Goal: Task Accomplishment & Management: Complete application form

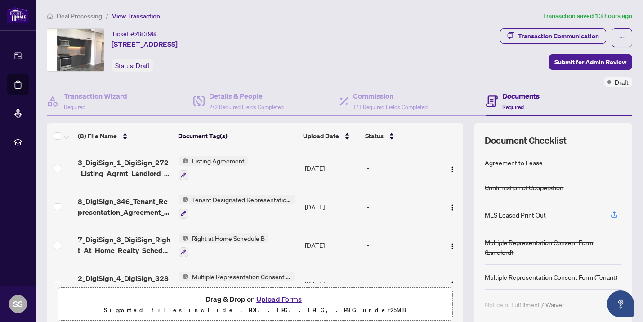
scroll to position [68, 0]
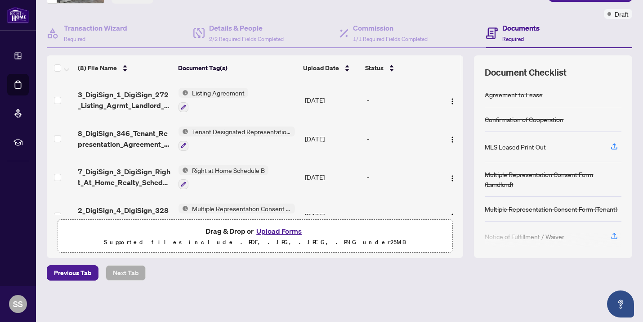
click at [284, 233] on button "Upload Forms" at bounding box center [279, 231] width 51 height 12
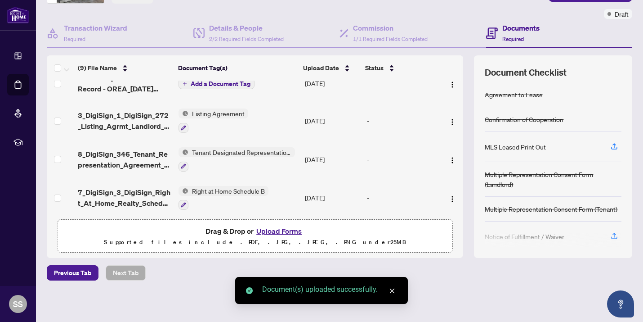
scroll to position [0, 0]
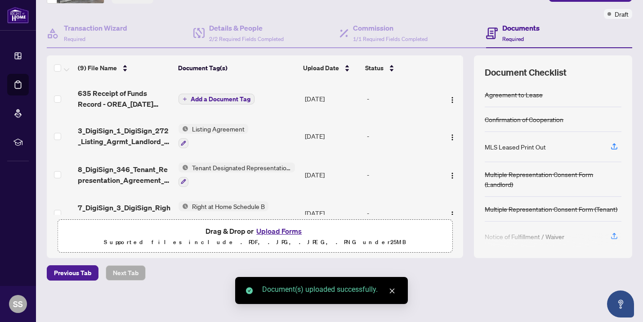
click at [202, 101] on span "Add a Document Tag" at bounding box center [221, 99] width 60 height 6
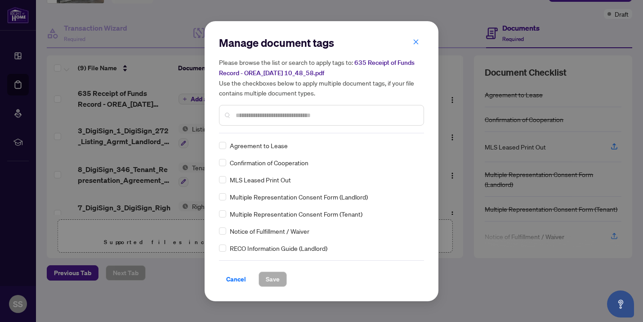
click at [250, 112] on input "text" at bounding box center [326, 115] width 181 height 10
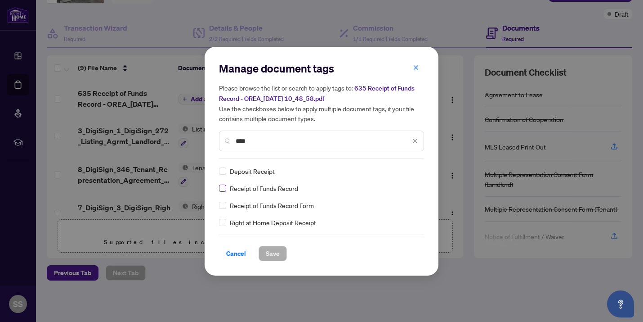
type input "****"
click at [269, 252] on span "Save" at bounding box center [273, 253] width 14 height 14
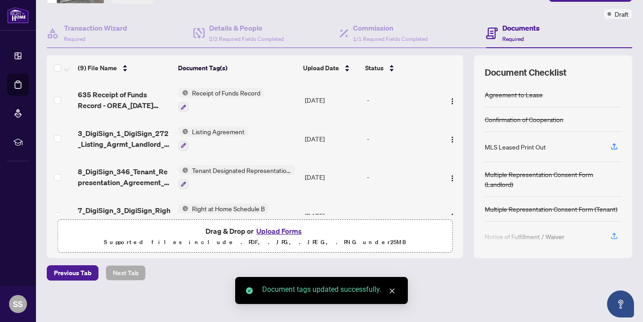
click at [265, 229] on button "Upload Forms" at bounding box center [279, 231] width 51 height 12
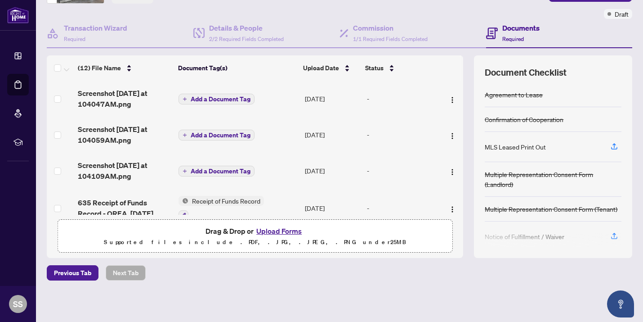
click at [207, 96] on span "Add a Document Tag" at bounding box center [221, 99] width 60 height 6
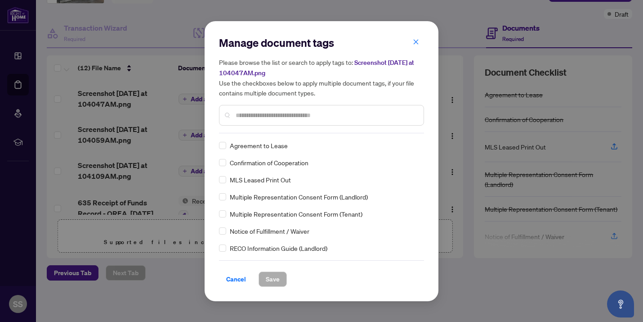
click at [263, 134] on div "Manage document tags Please browse the list or search to apply tags to: Screens…" at bounding box center [321, 161] width 205 height 251
click at [249, 115] on input "text" at bounding box center [326, 115] width 181 height 10
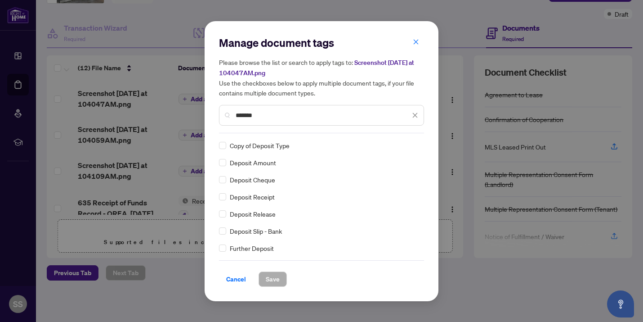
type input "*******"
click at [157, 104] on div "Manage document tags Please browse the list or search to apply tags to: Screens…" at bounding box center [321, 161] width 643 height 322
click at [233, 278] on span "Cancel" at bounding box center [236, 279] width 20 height 14
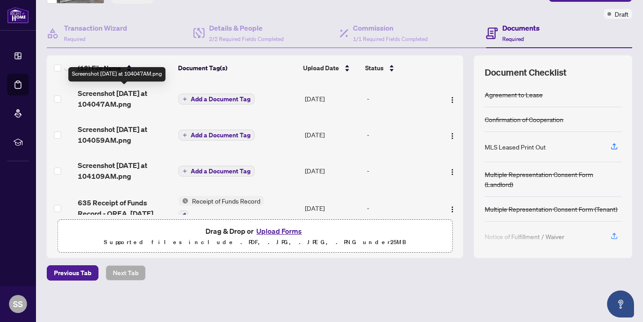
click at [121, 101] on span "Screenshot [DATE] at 104047AM.png" at bounding box center [125, 99] width 94 height 22
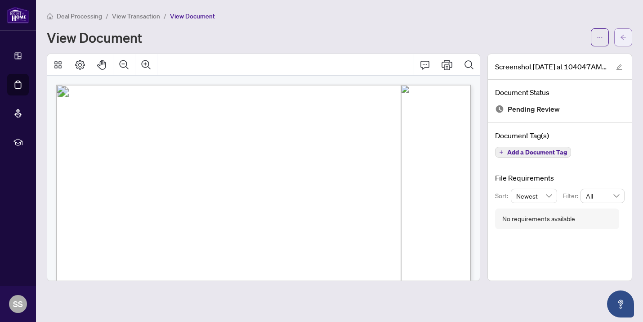
click at [624, 39] on icon "arrow-left" at bounding box center [623, 37] width 5 height 5
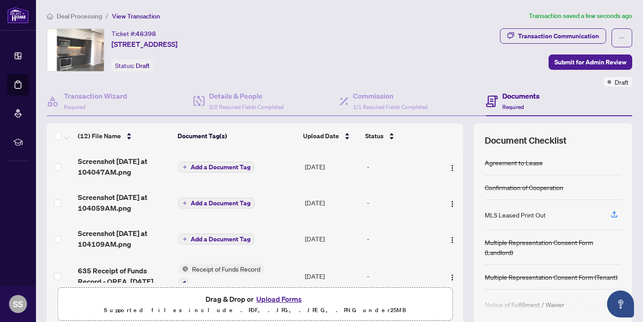
click at [214, 167] on span "Add a Document Tag" at bounding box center [221, 167] width 60 height 6
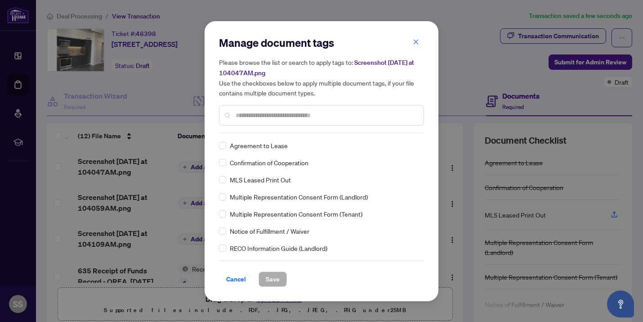
click at [265, 130] on div "Manage document tags Please browse the list or search to apply tags to: Screens…" at bounding box center [321, 85] width 205 height 98
click at [254, 117] on input "text" at bounding box center [326, 115] width 181 height 10
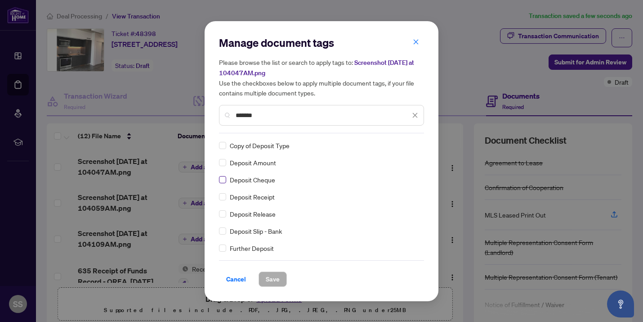
type input "*******"
click at [272, 278] on span "Save" at bounding box center [273, 279] width 14 height 14
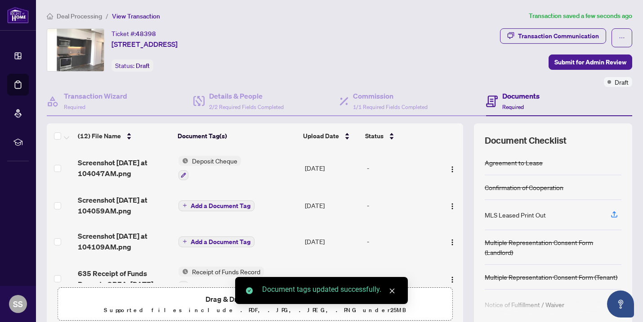
click at [212, 206] on span "Add a Document Tag" at bounding box center [221, 205] width 60 height 6
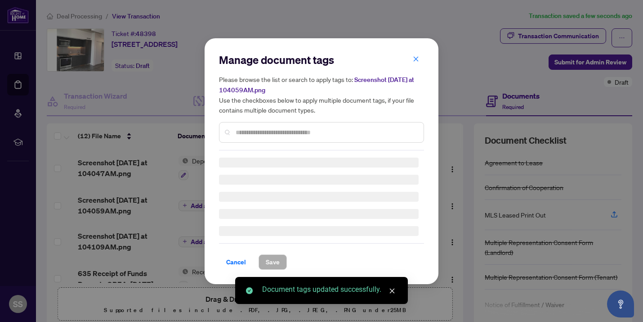
click at [246, 135] on input "text" at bounding box center [326, 132] width 181 height 10
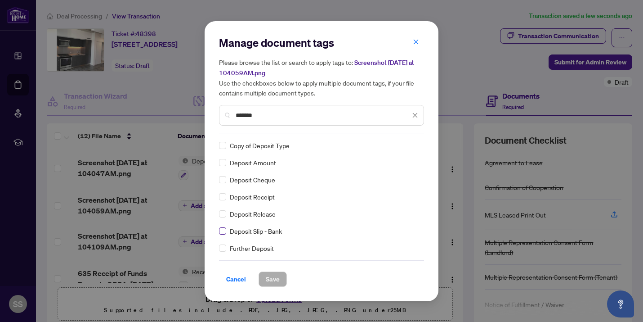
type input "*******"
click at [270, 277] on span "Save" at bounding box center [273, 279] width 14 height 14
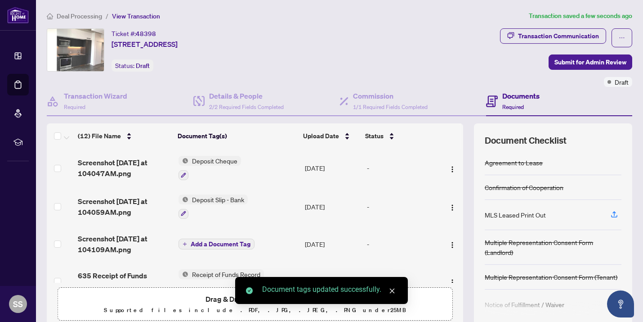
click at [202, 242] on span "Add a Document Tag" at bounding box center [221, 244] width 60 height 6
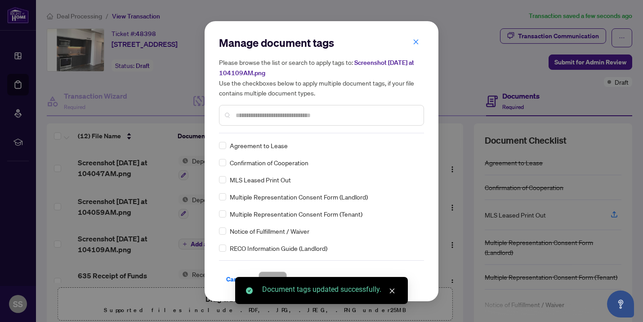
click at [248, 133] on div "Manage document tags Please browse the list or search to apply tags to: Screens…" at bounding box center [321, 161] width 205 height 251
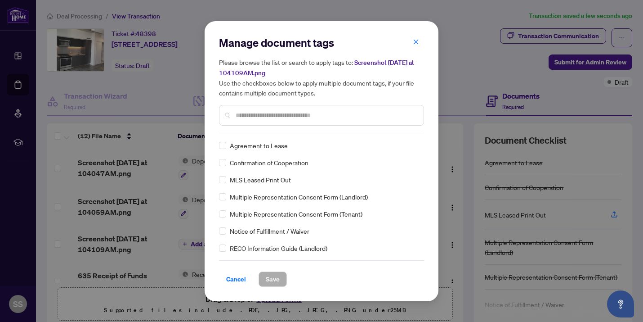
click at [253, 121] on div at bounding box center [321, 115] width 205 height 21
click at [260, 112] on input "text" at bounding box center [326, 115] width 181 height 10
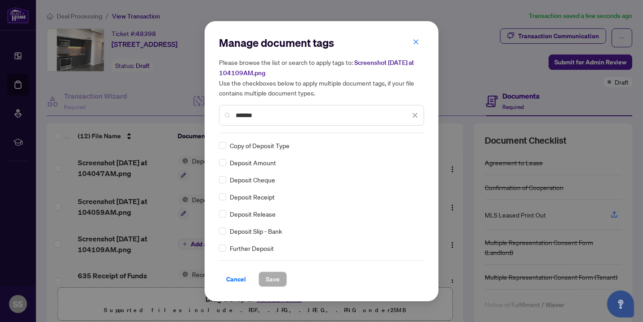
type input "*******"
click at [274, 283] on span "Save" at bounding box center [273, 279] width 14 height 14
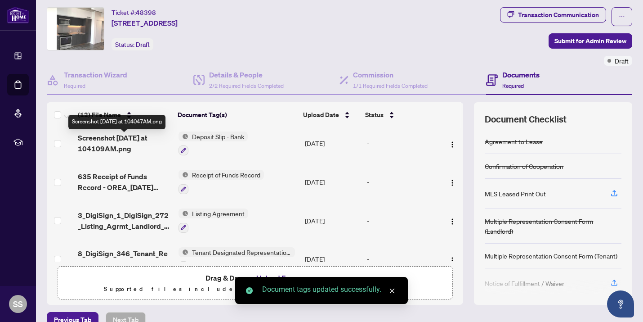
scroll to position [96, 0]
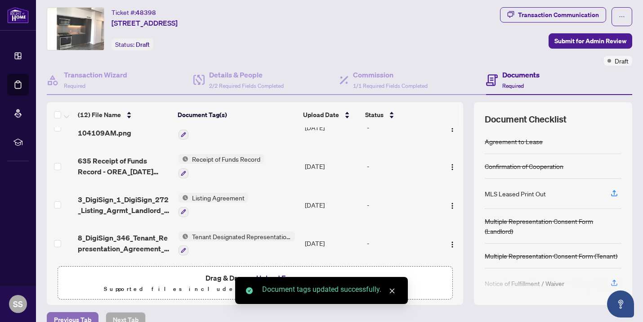
click at [66, 313] on span "Previous Tab" at bounding box center [72, 319] width 37 height 14
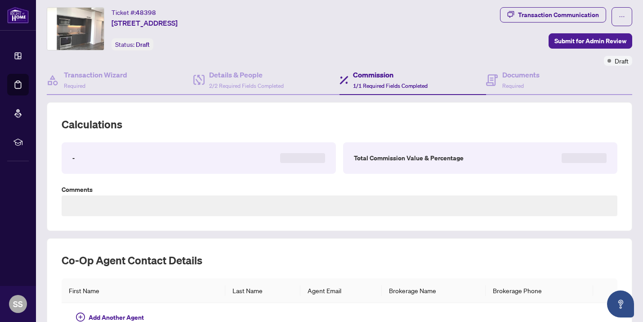
type textarea "**********"
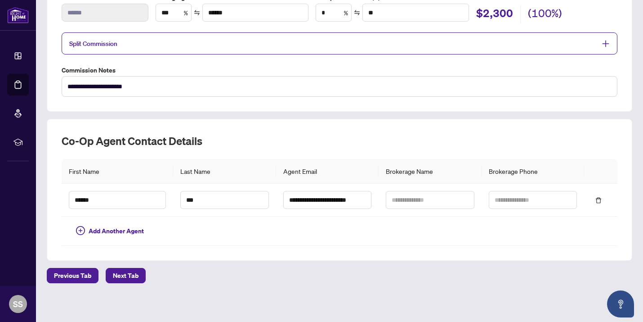
scroll to position [173, 0]
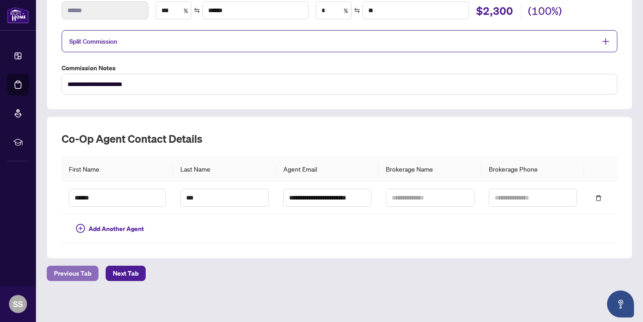
click at [75, 276] on span "Previous Tab" at bounding box center [72, 273] width 37 height 14
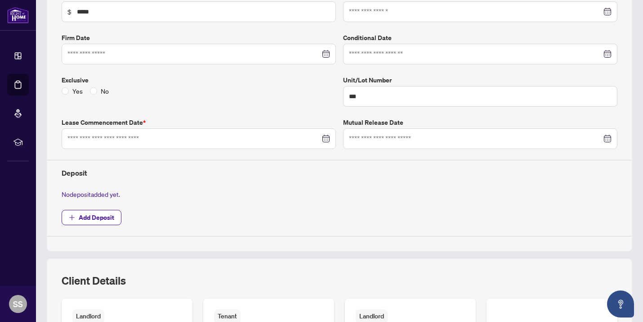
type input "**********"
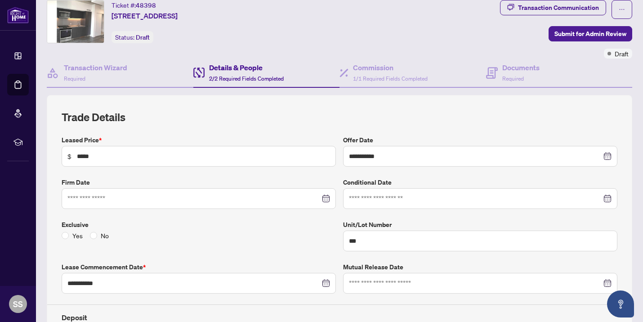
scroll to position [27, 0]
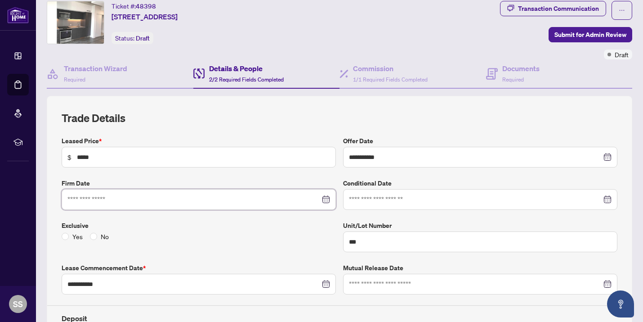
click at [201, 202] on input at bounding box center [193, 199] width 253 height 10
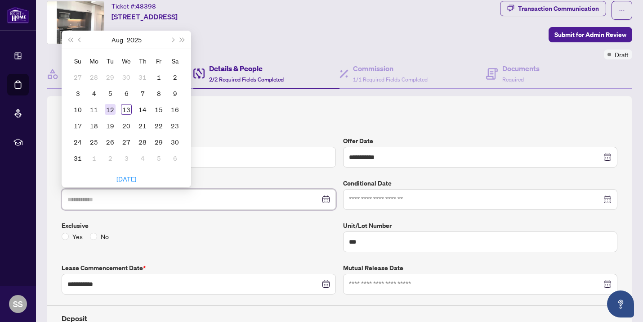
type input "**********"
click at [111, 111] on div "12" at bounding box center [110, 109] width 11 height 11
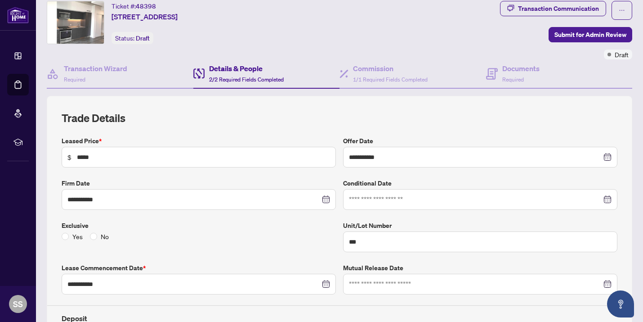
click at [159, 185] on label "Firm Date" at bounding box center [199, 183] width 274 height 10
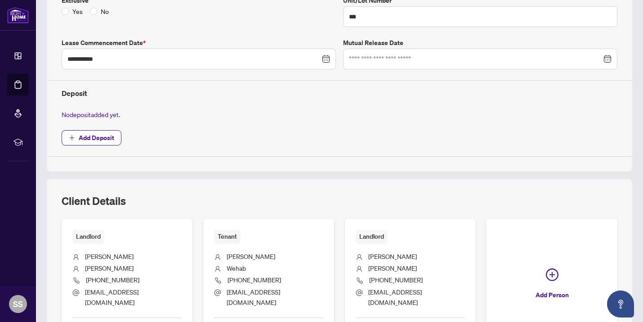
scroll to position [251, 0]
click at [97, 142] on span "Add Deposit" at bounding box center [97, 139] width 36 height 14
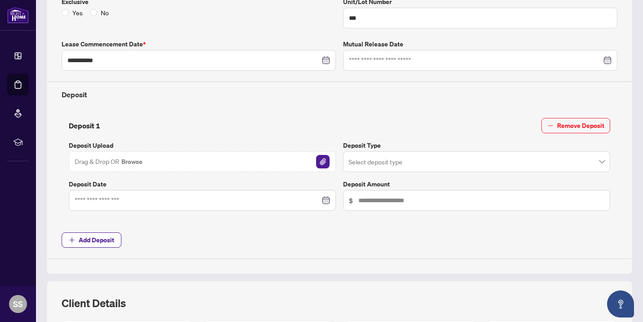
click at [122, 168] on div "Drag & Drop OR Browse" at bounding box center [202, 161] width 267 height 21
click at [365, 202] on input "text" at bounding box center [482, 200] width 246 height 10
type input "*****"
click at [327, 238] on span "Add Deposit" at bounding box center [340, 239] width 556 height 15
click at [99, 197] on input at bounding box center [198, 200] width 246 height 10
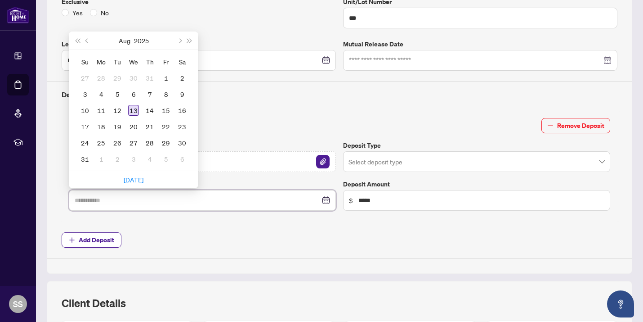
type input "**********"
click at [133, 111] on div "13" at bounding box center [133, 110] width 11 height 11
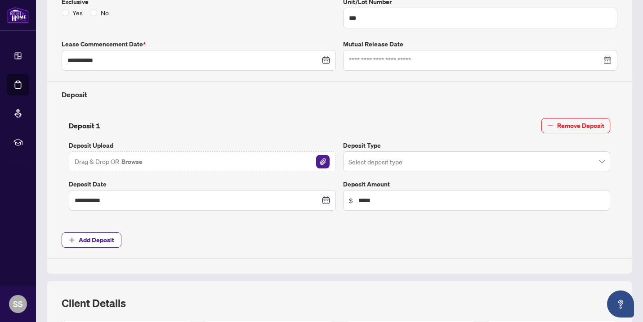
click at [159, 166] on div "Drag & Drop OR Browse" at bounding box center [202, 161] width 267 height 21
click at [321, 160] on img "button" at bounding box center [322, 161] width 13 height 13
click at [322, 161] on img "button" at bounding box center [322, 161] width 13 height 13
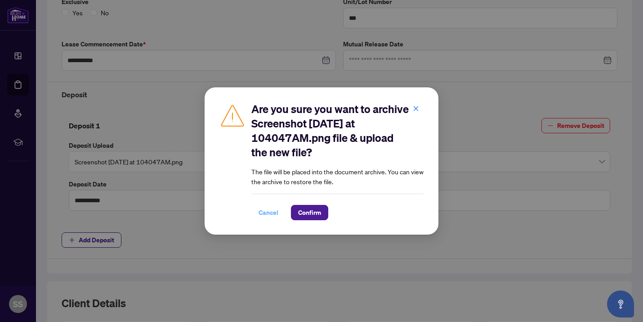
click at [271, 206] on span "Cancel" at bounding box center [269, 212] width 20 height 14
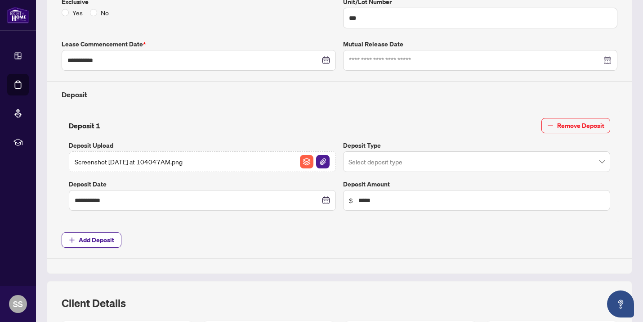
click at [389, 158] on input "search" at bounding box center [473, 163] width 248 height 20
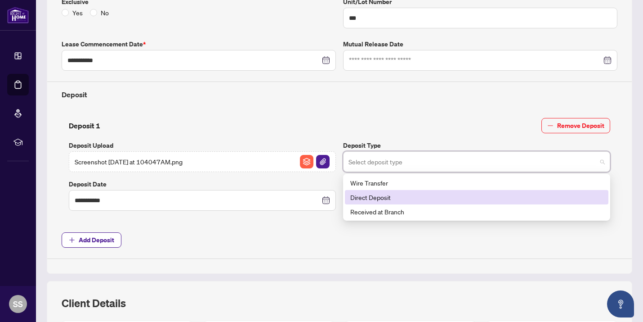
click at [390, 197] on div "Direct Deposit" at bounding box center [476, 197] width 253 height 10
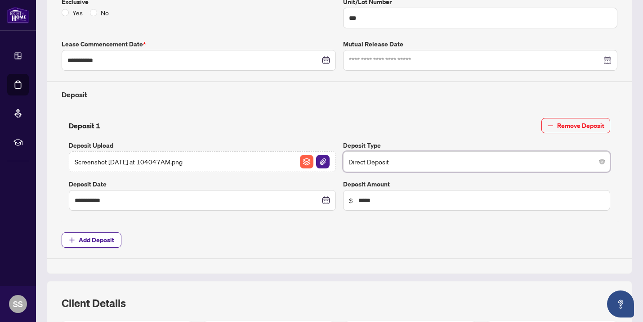
click at [301, 233] on span "Add Deposit" at bounding box center [340, 239] width 556 height 15
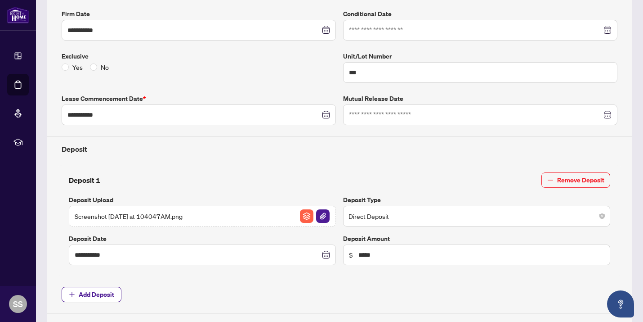
scroll to position [0, 0]
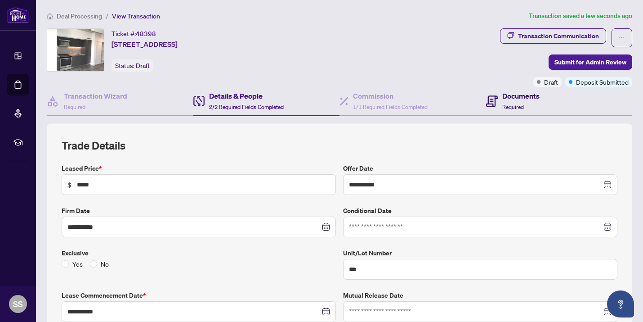
click at [503, 101] on div "Documents Required" at bounding box center [520, 100] width 37 height 21
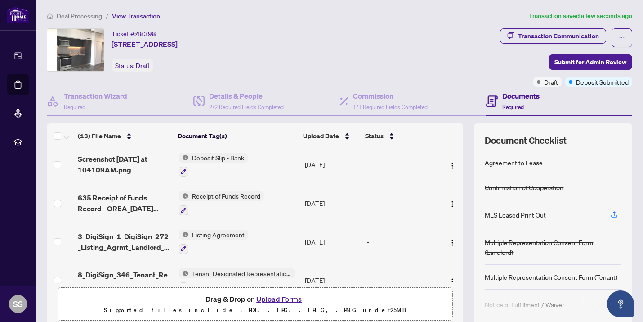
scroll to position [363, 0]
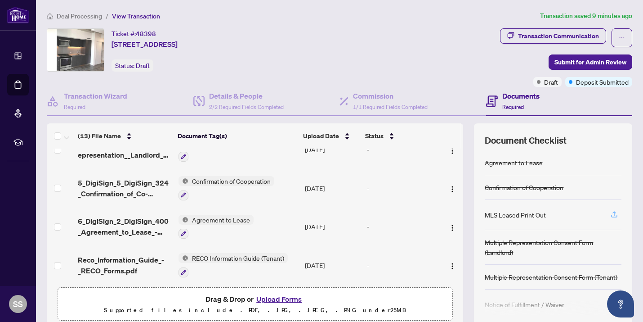
click at [614, 214] on icon "button" at bounding box center [614, 214] width 8 height 8
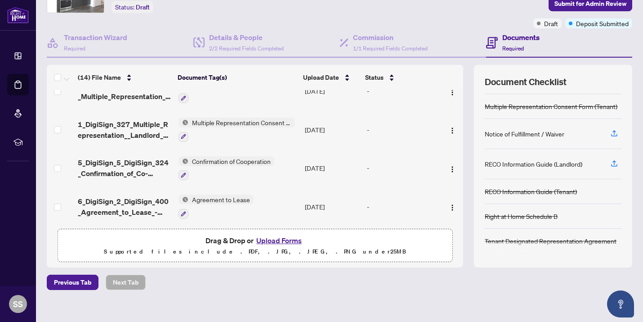
scroll to position [0, 0]
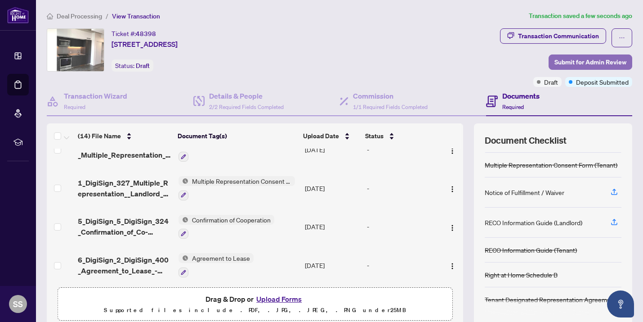
click at [576, 58] on span "Submit for Admin Review" at bounding box center [591, 62] width 72 height 14
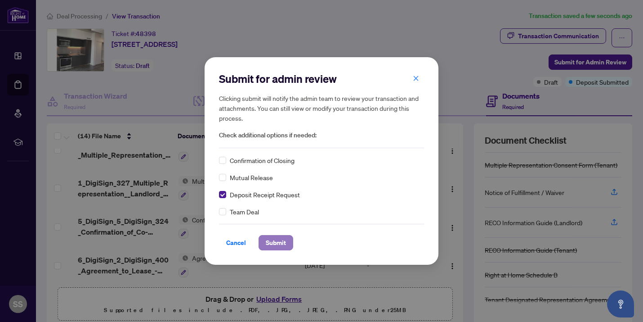
click at [277, 245] on span "Submit" at bounding box center [276, 242] width 20 height 14
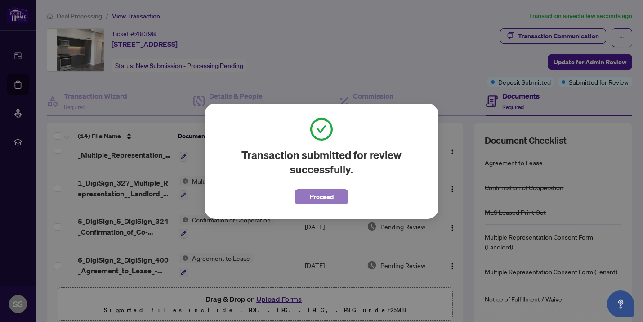
click at [310, 201] on span "Proceed" at bounding box center [322, 196] width 24 height 14
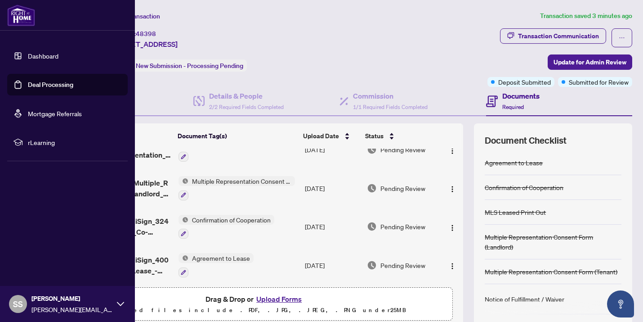
click at [39, 58] on link "Dashboard" at bounding box center [43, 56] width 31 height 8
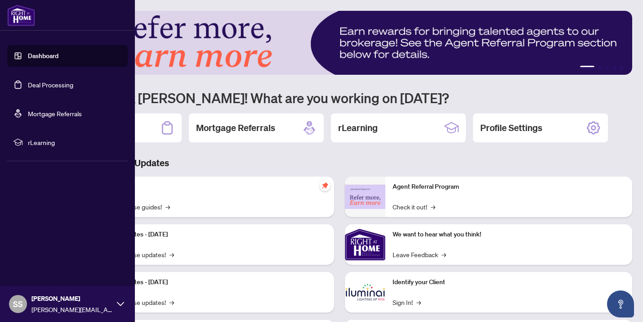
click at [42, 89] on link "Deal Processing" at bounding box center [50, 85] width 45 height 8
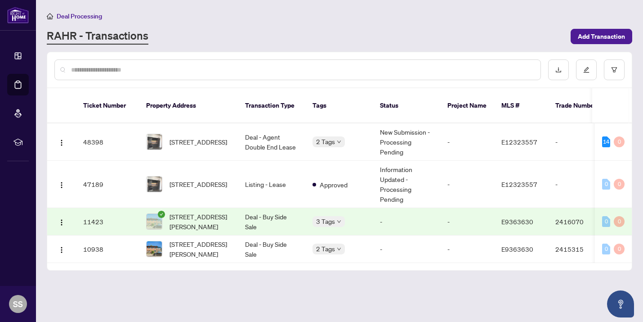
click at [254, 218] on td "Deal - Buy Side Sale" at bounding box center [271, 221] width 67 height 27
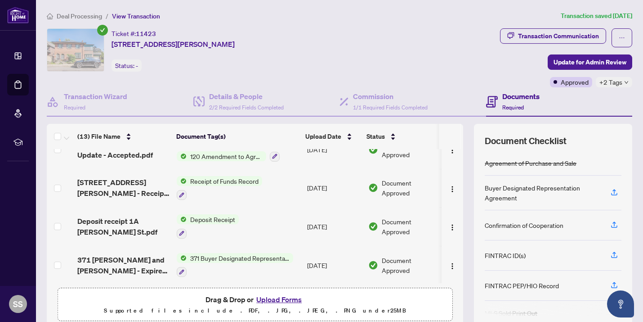
scroll to position [215, 0]
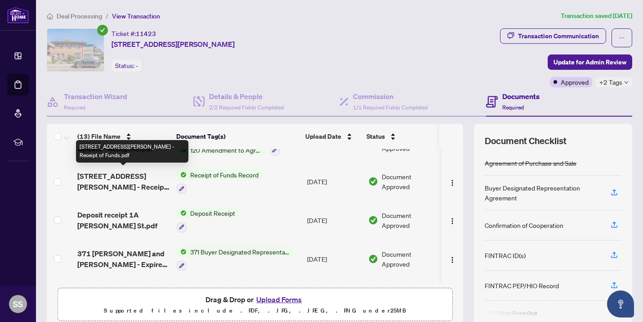
click at [136, 181] on span "[STREET_ADDRESS][PERSON_NAME] - Receipt of Funds.pdf" at bounding box center [123, 181] width 92 height 22
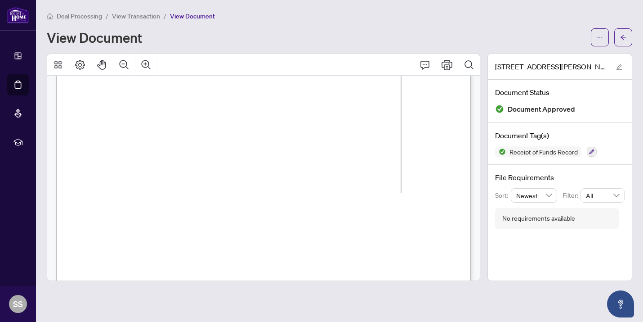
scroll to position [1776, 0]
click at [623, 41] on span "button" at bounding box center [623, 37] width 6 height 14
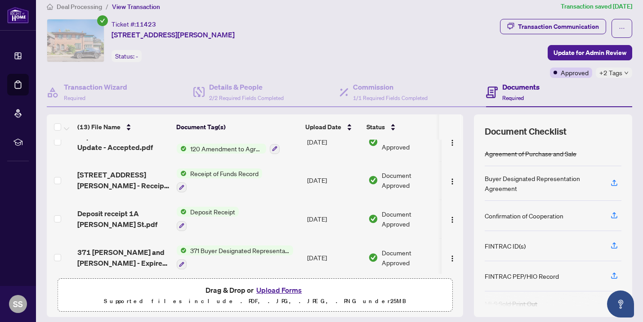
scroll to position [206, 0]
